Goal: Find specific page/section: Find specific page/section

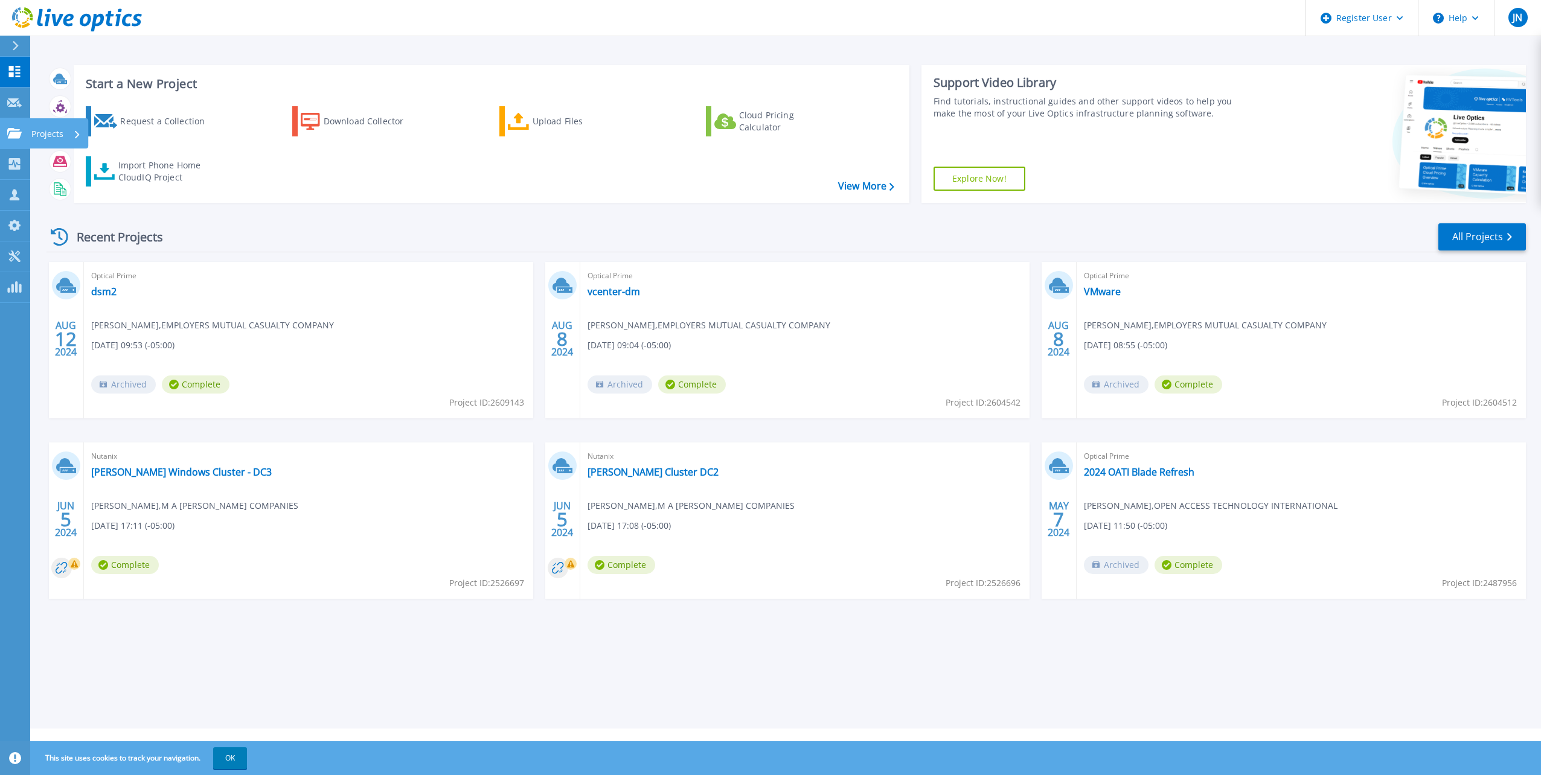
click at [32, 135] on p "Projects" at bounding box center [47, 133] width 32 height 31
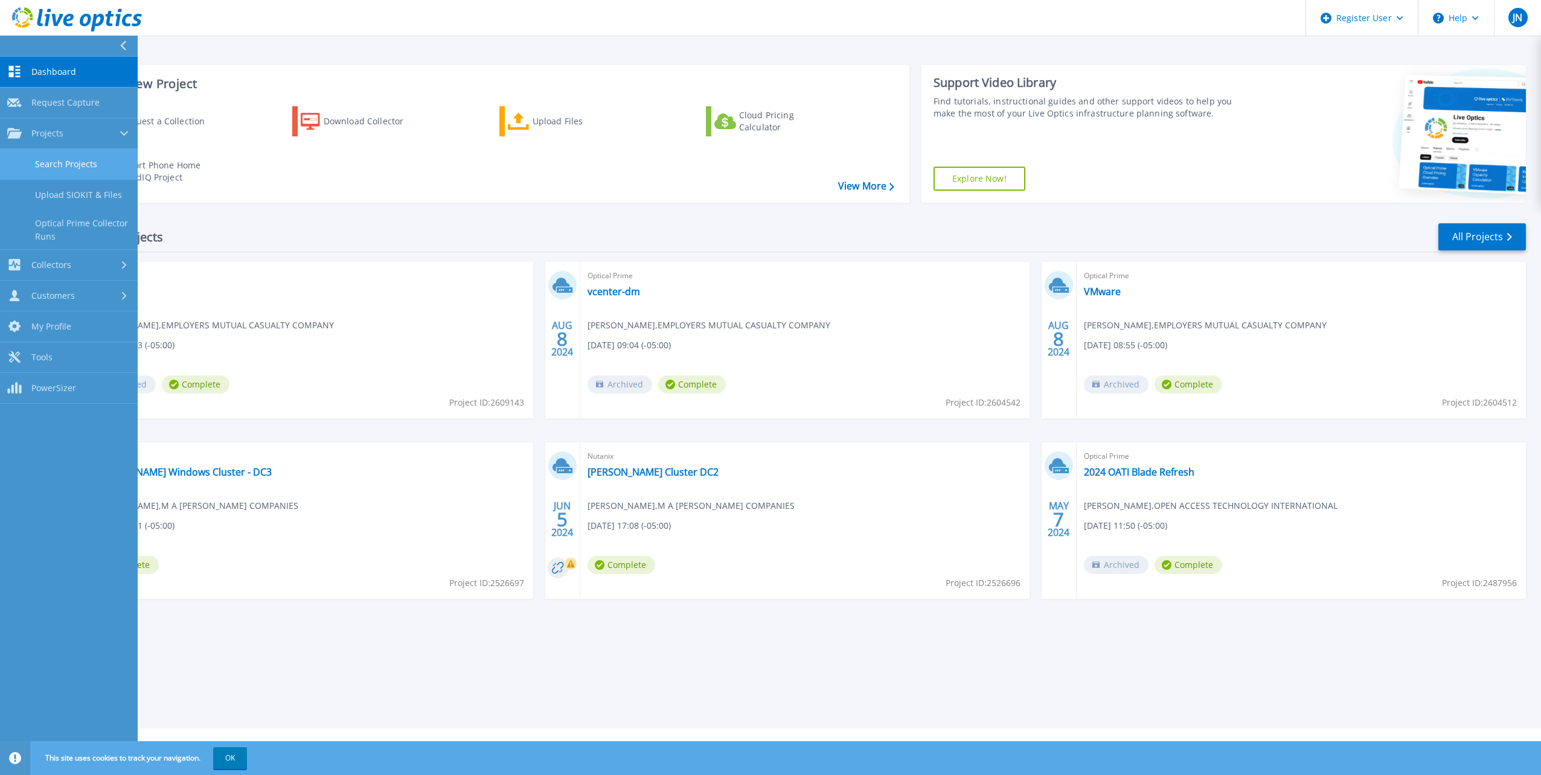
click at [47, 162] on link "Search Projects" at bounding box center [69, 164] width 138 height 31
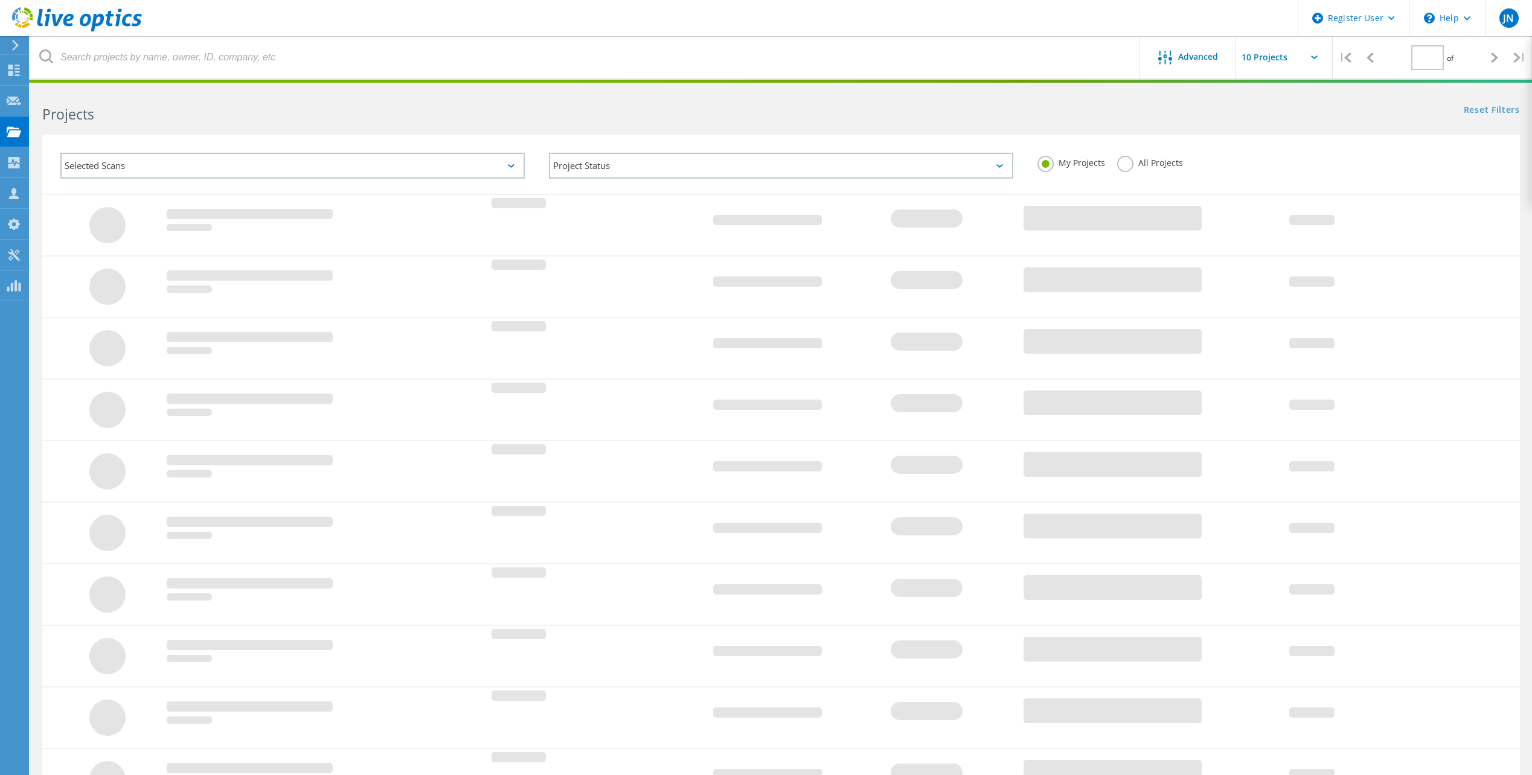
type input "1"
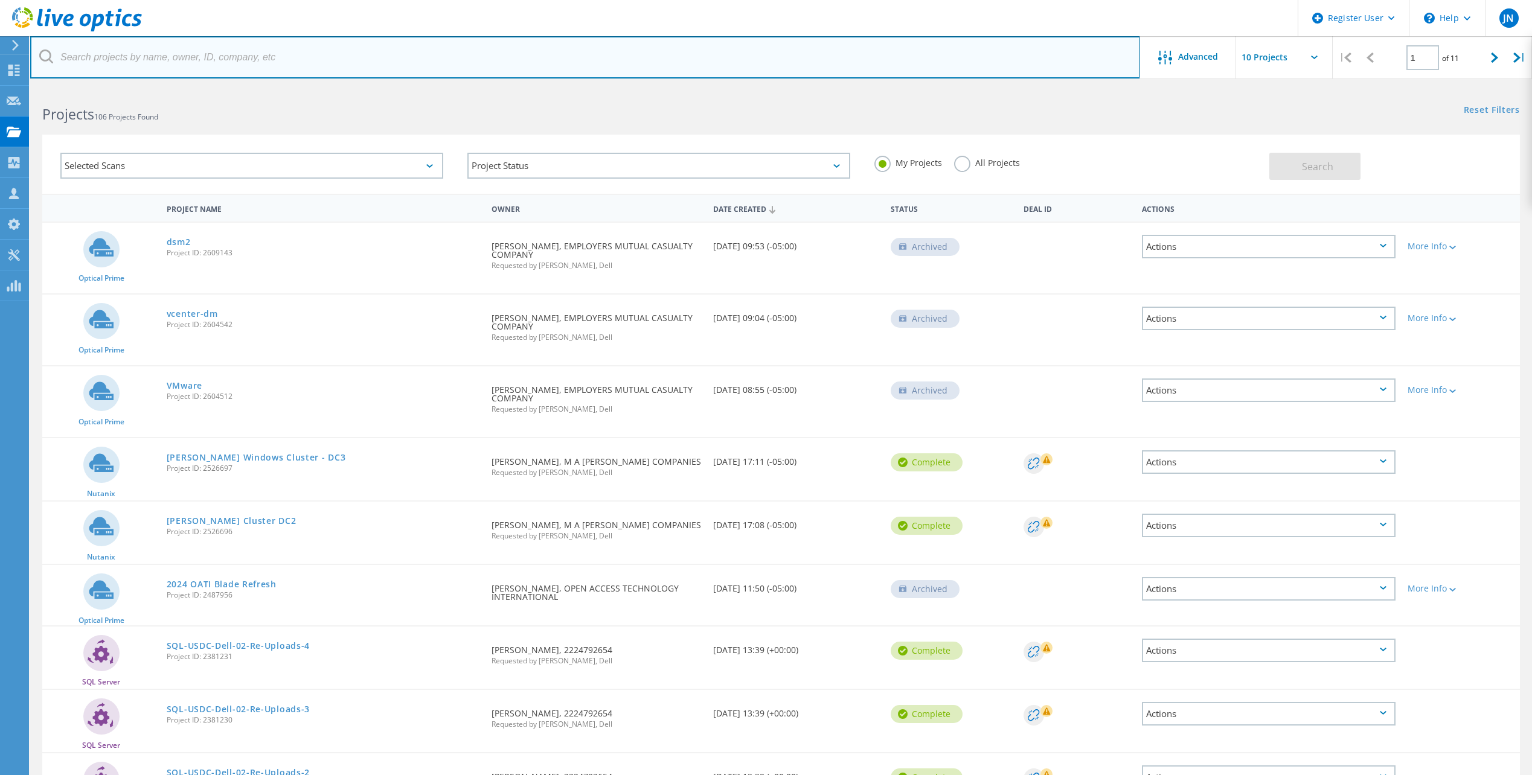
click at [214, 63] on input "text" at bounding box center [585, 57] width 1110 height 42
type input "LaGrange"
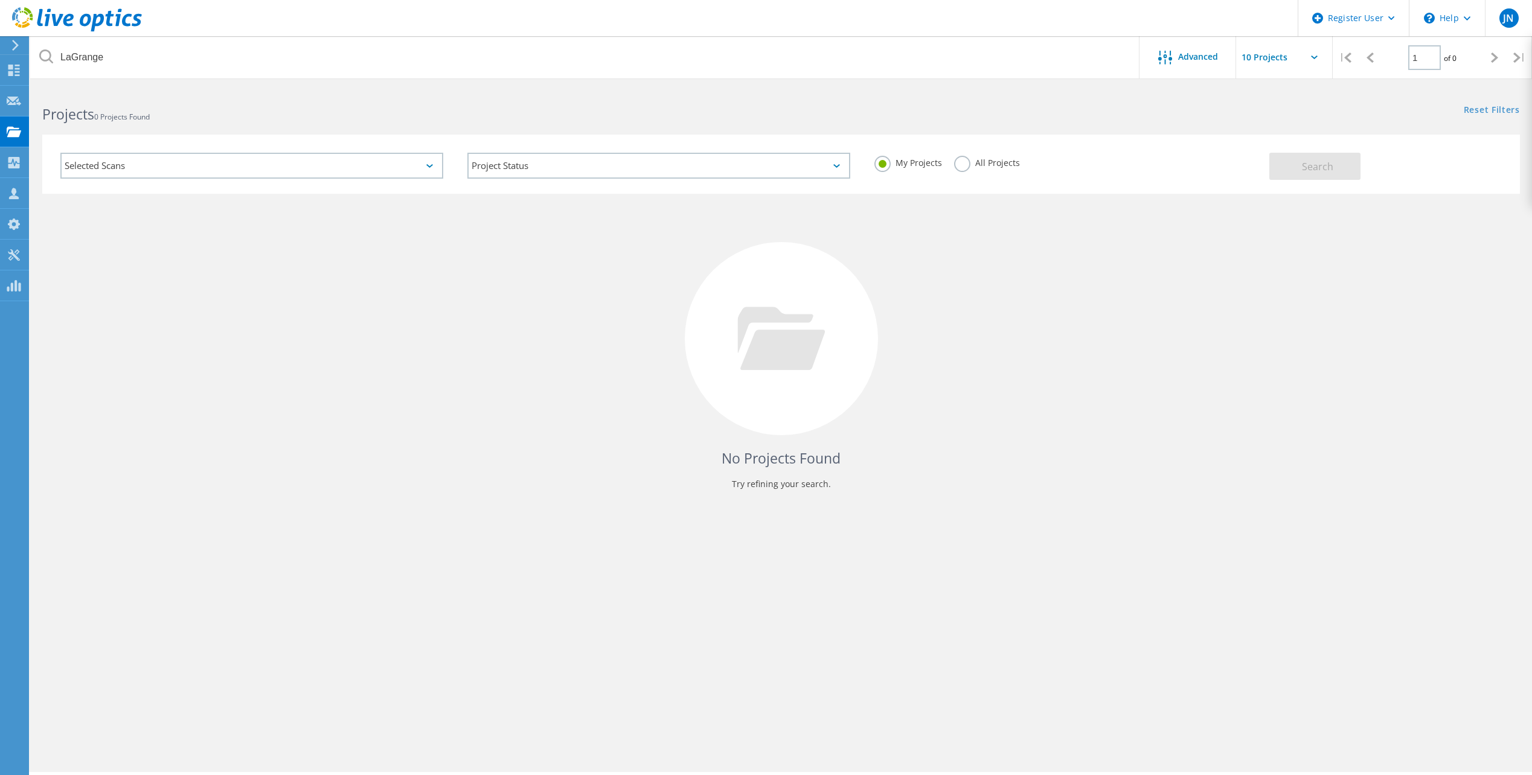
click at [969, 162] on label "All Projects" at bounding box center [987, 161] width 66 height 11
click at [0, 0] on input "All Projects" at bounding box center [0, 0] width 0 height 0
click at [1296, 169] on button "Search" at bounding box center [1314, 166] width 91 height 27
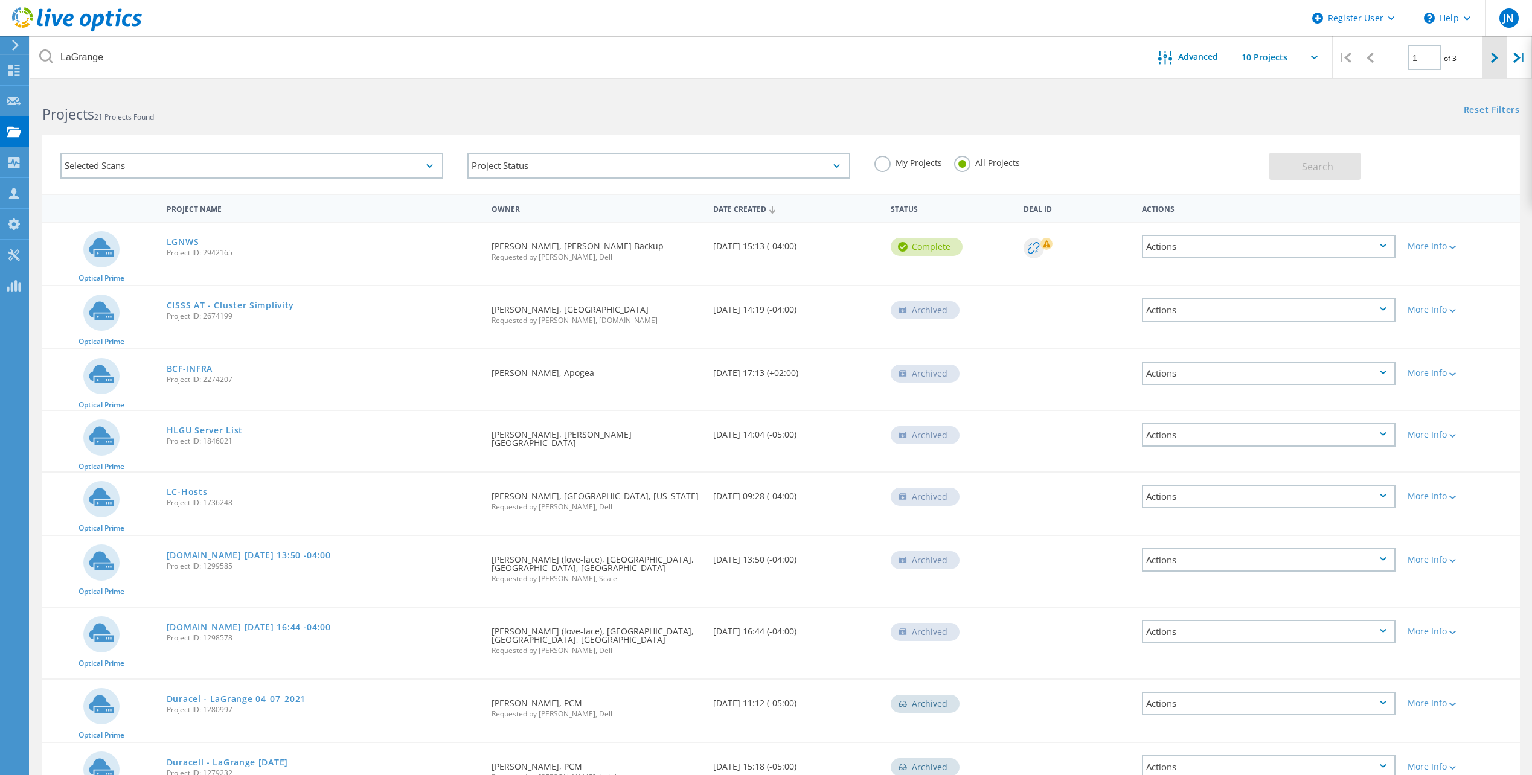
click at [1484, 59] on div at bounding box center [1494, 57] width 25 height 43
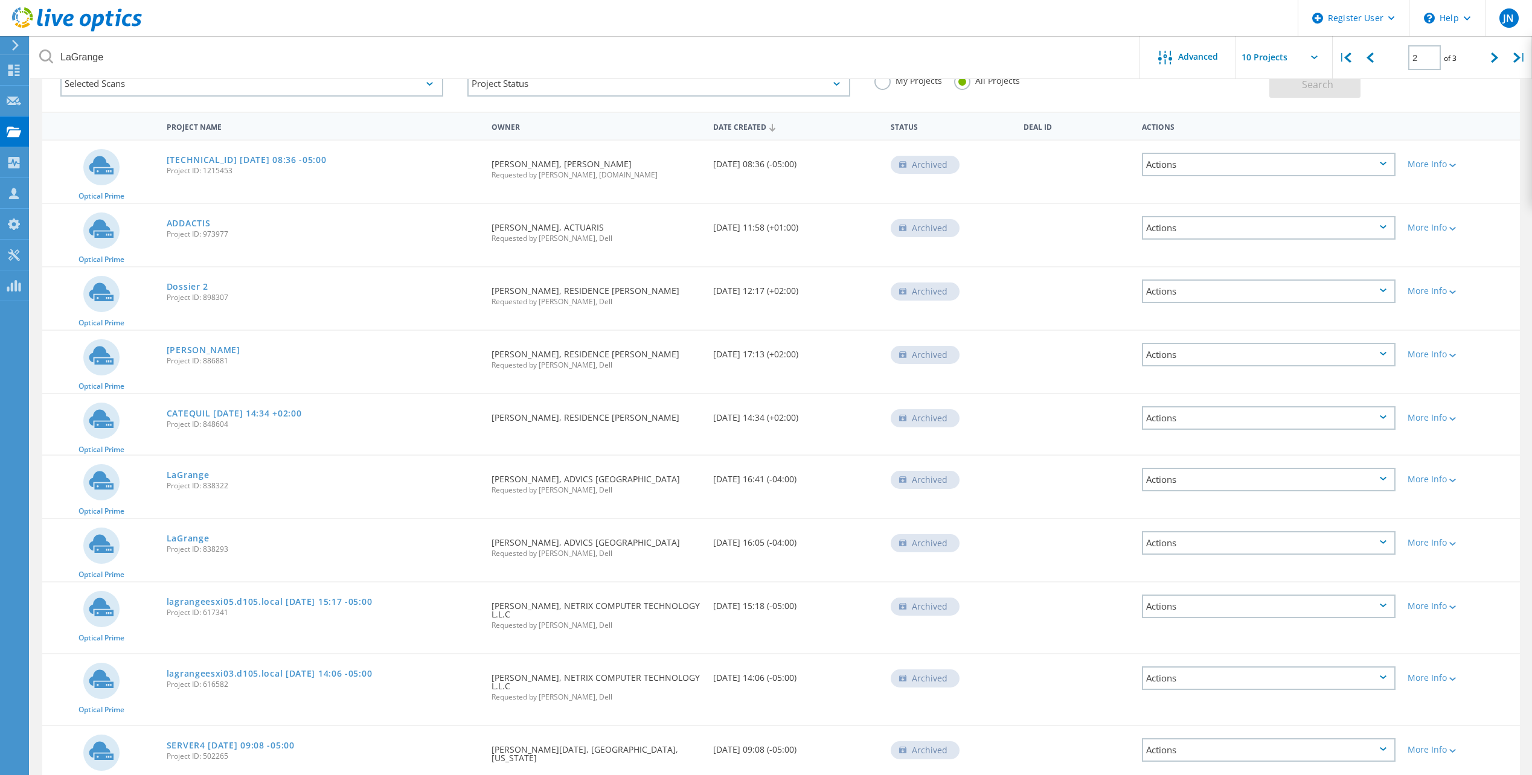
scroll to position [142, 0]
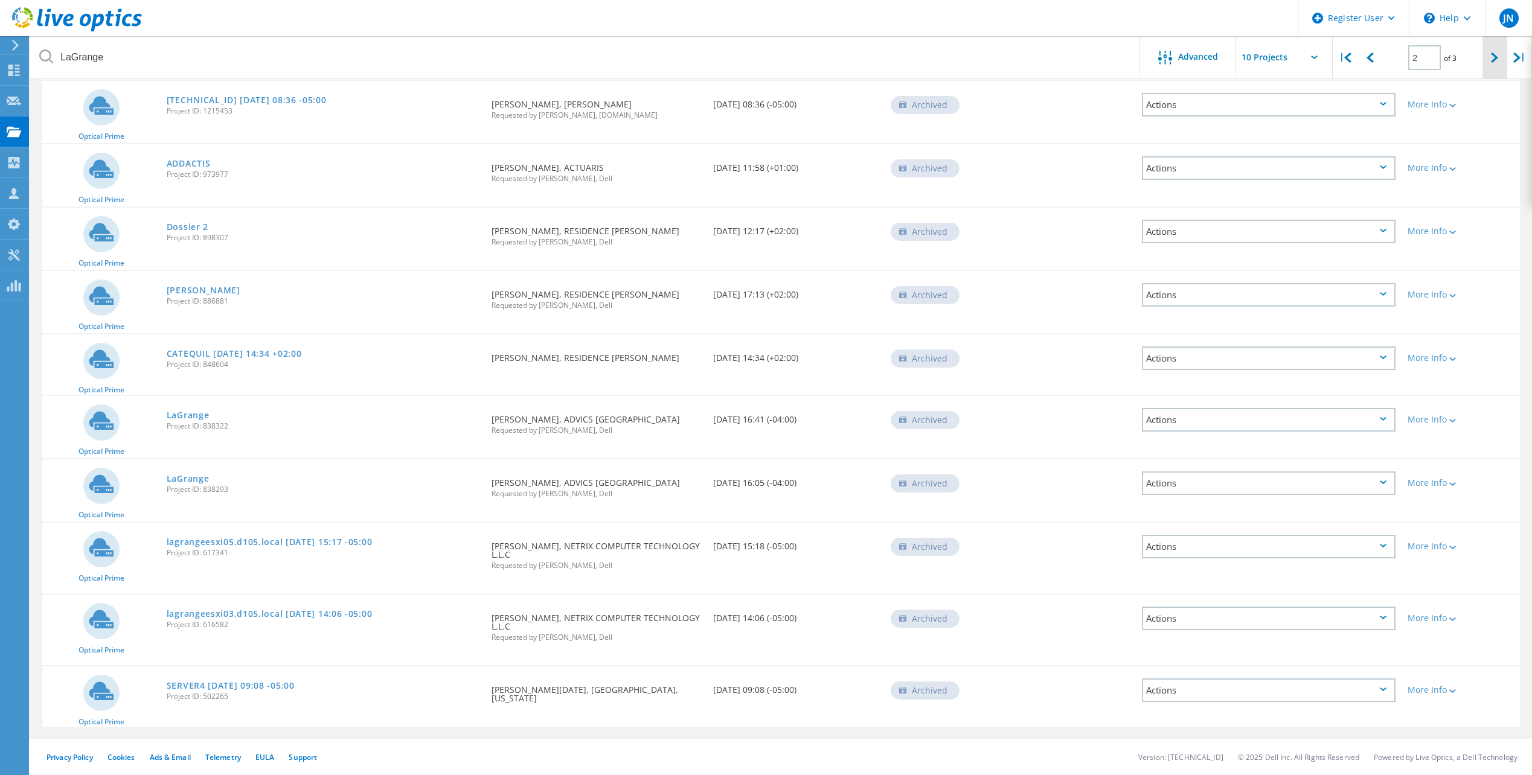
click at [1501, 60] on div at bounding box center [1494, 57] width 25 height 43
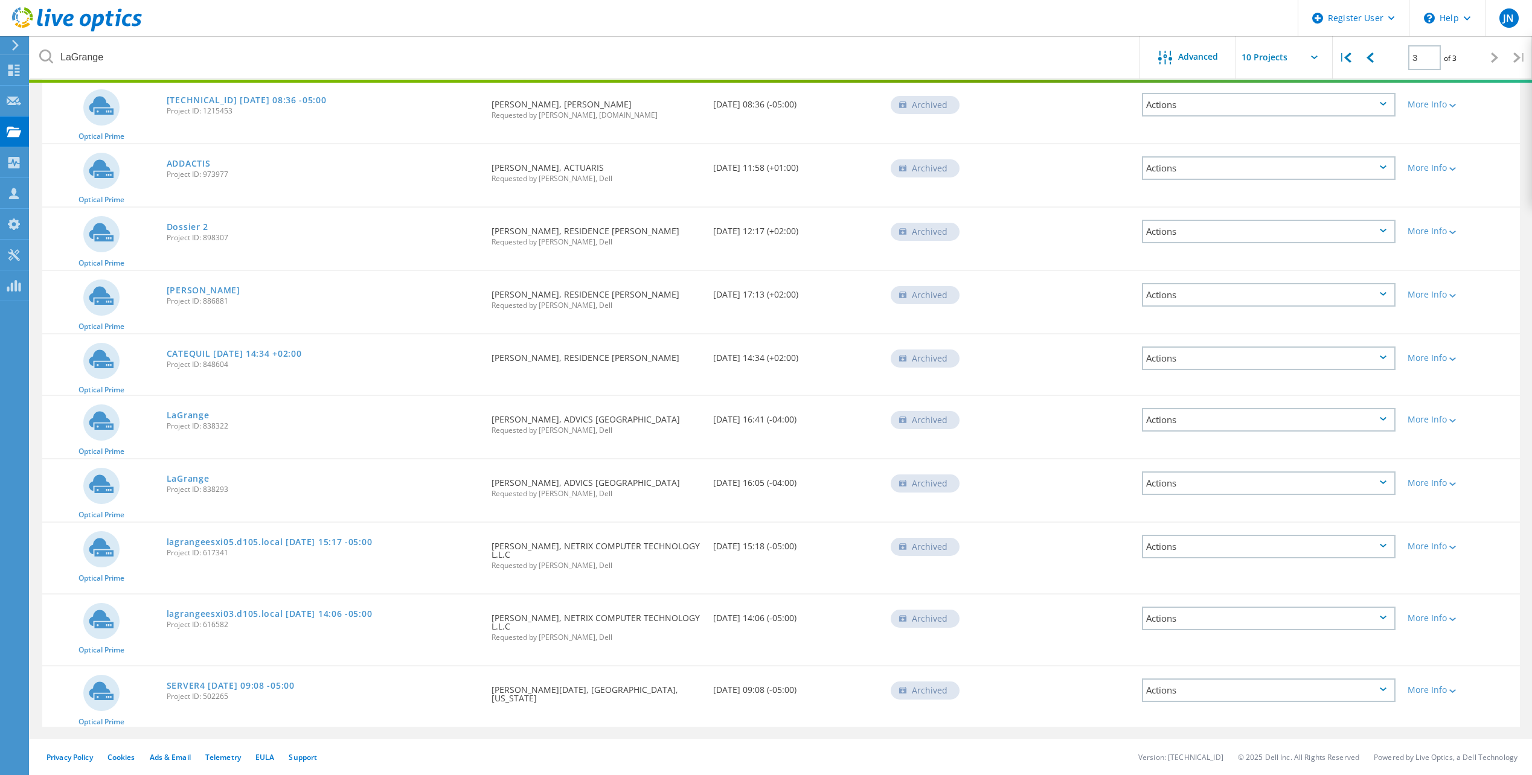
scroll to position [33, 0]
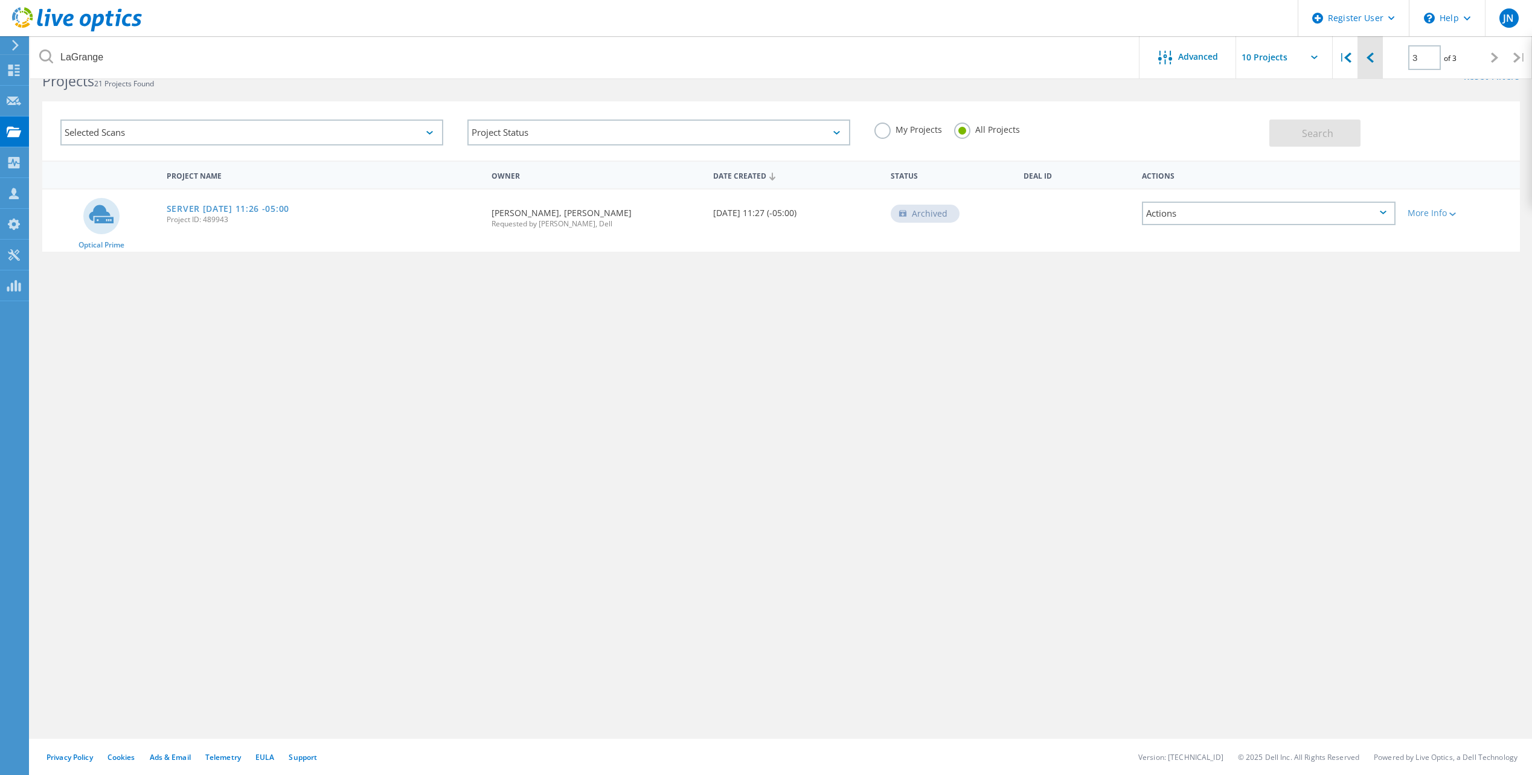
click at [1366, 60] on icon at bounding box center [1369, 58] width 7 height 10
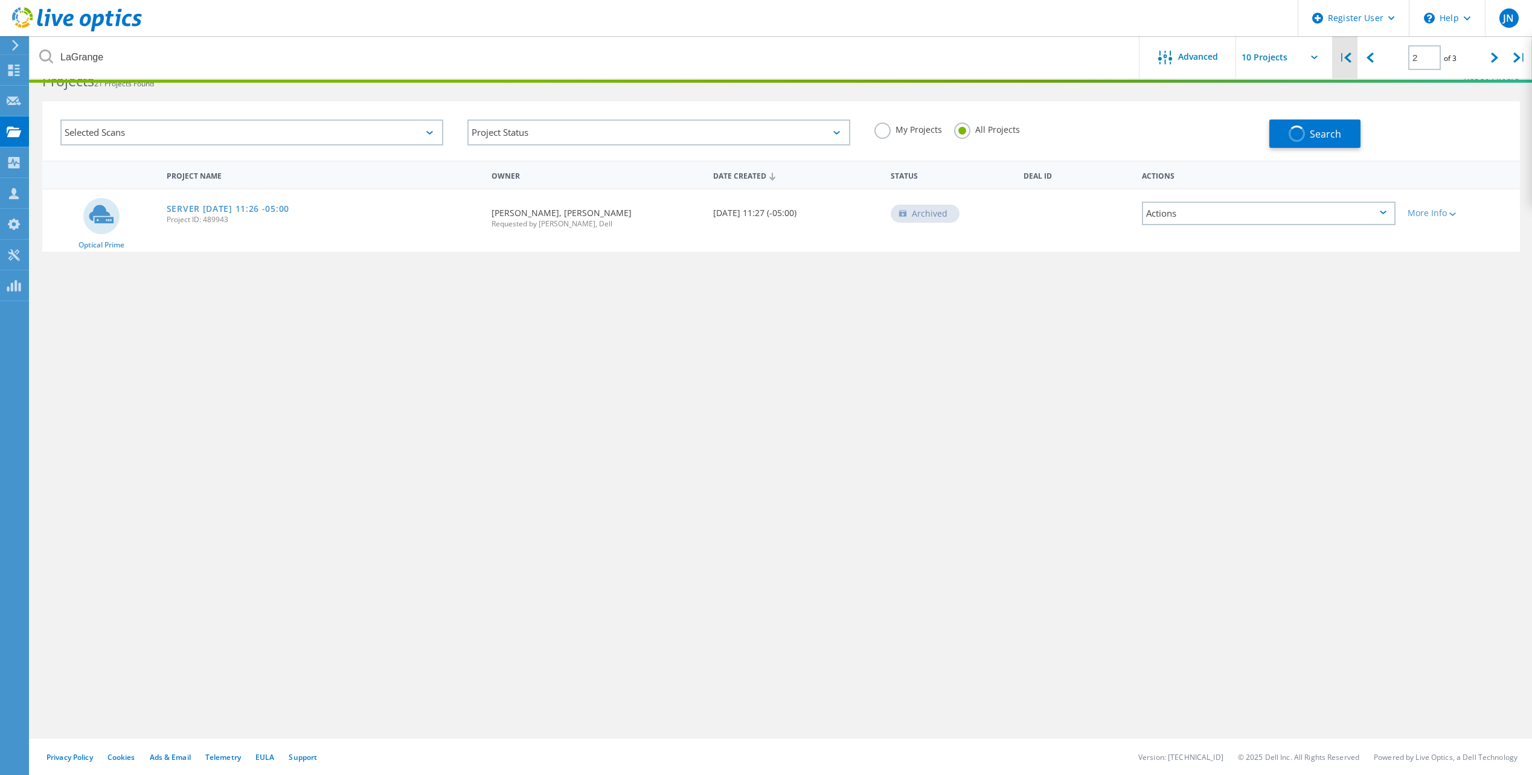
click at [1348, 57] on icon at bounding box center [1347, 58] width 7 height 10
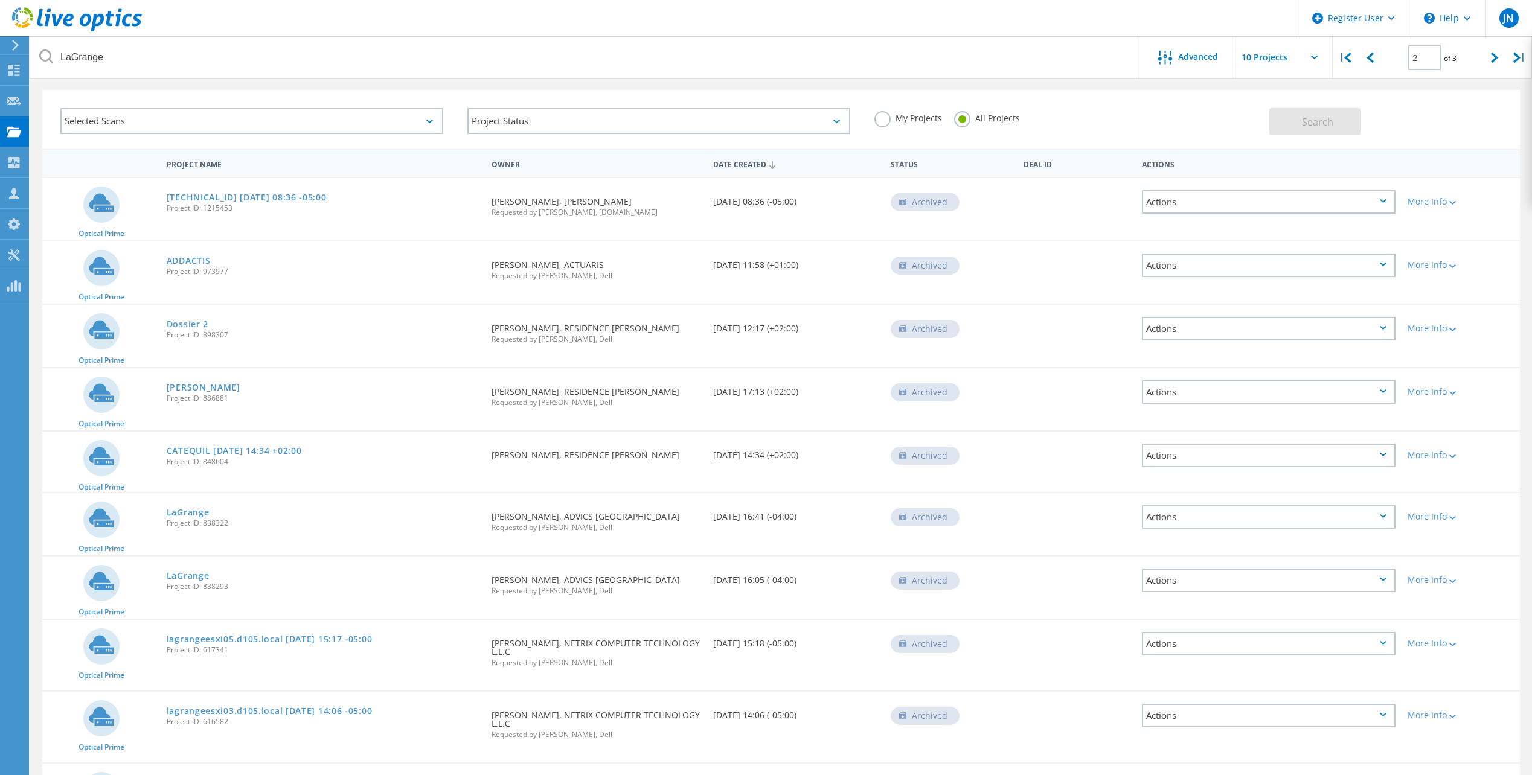
scroll to position [0, 0]
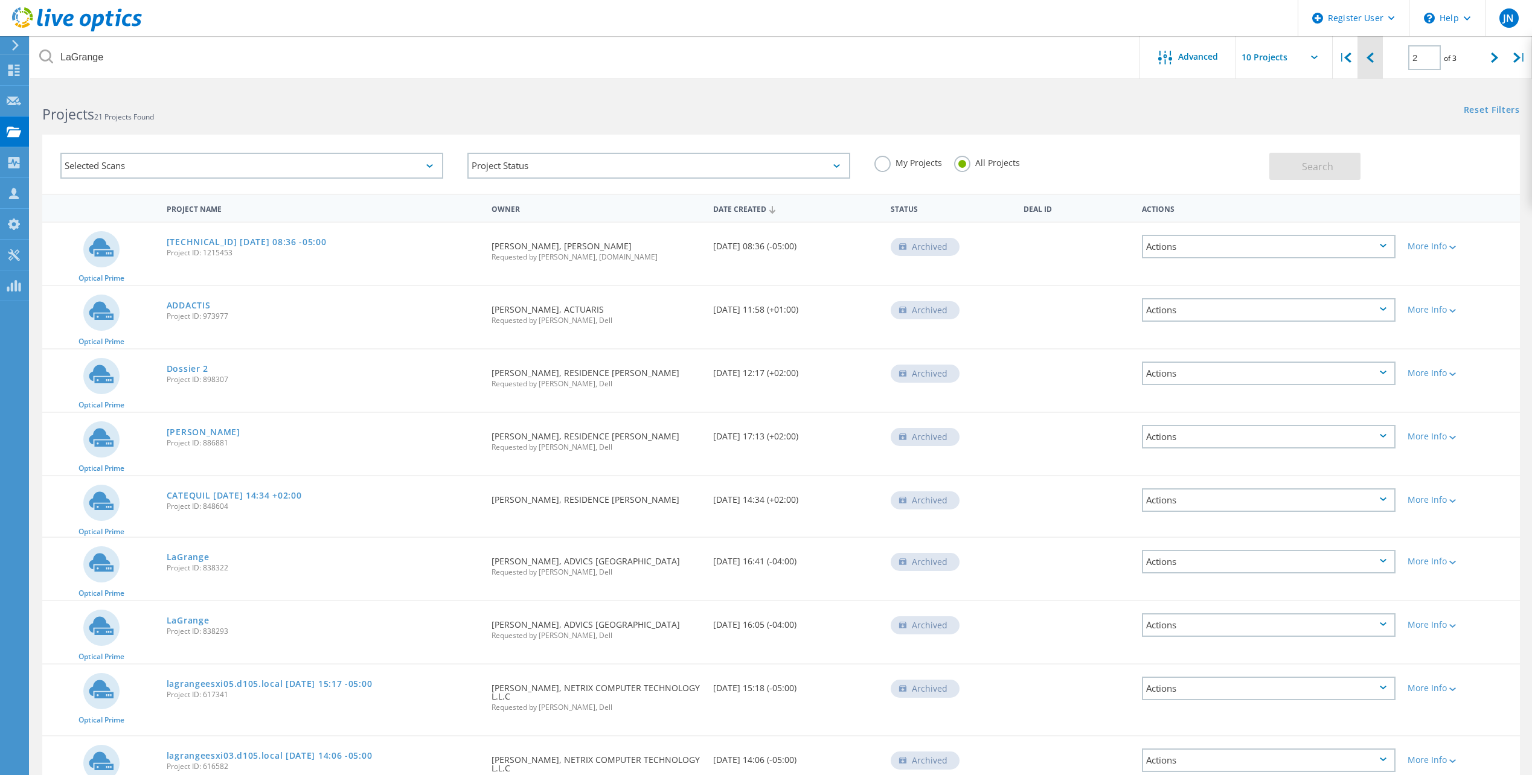
click at [1370, 57] on icon at bounding box center [1369, 58] width 7 height 10
type input "1"
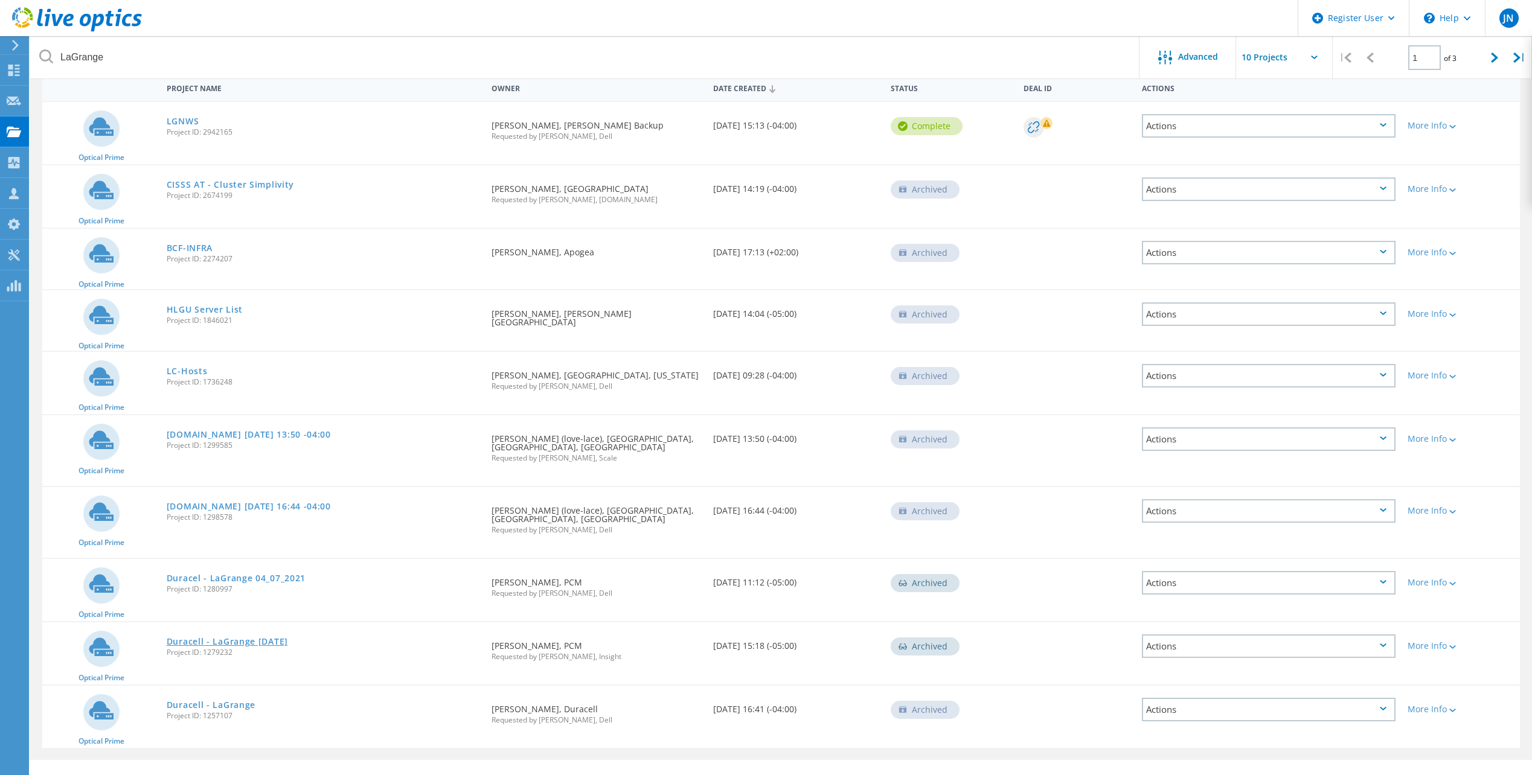
scroll to position [142, 0]
